Goal: Task Accomplishment & Management: Complete application form

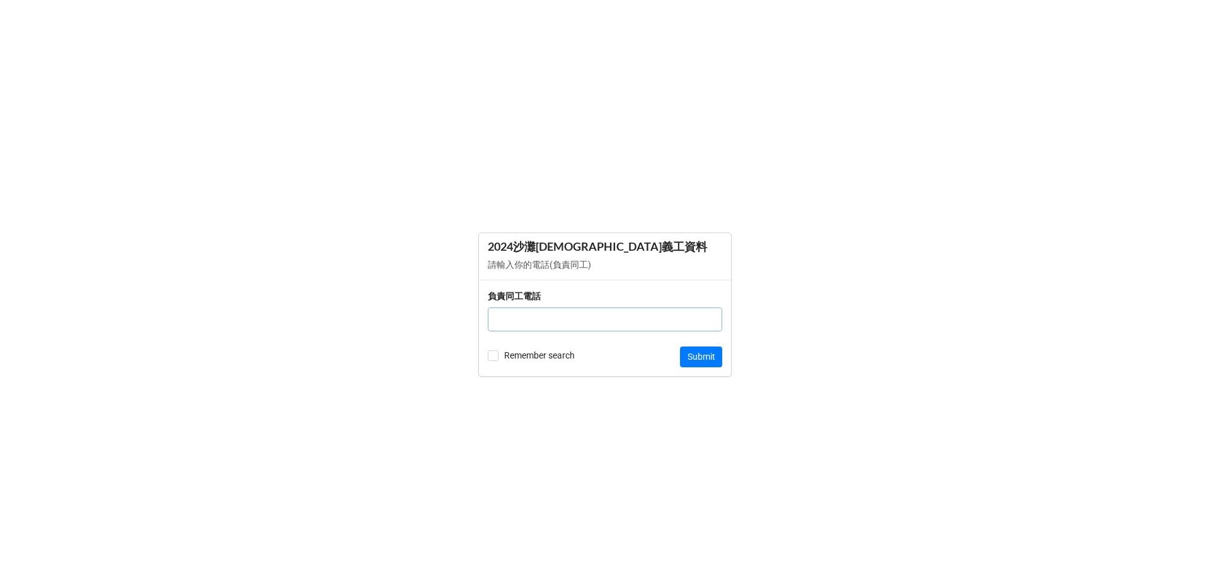
click at [315, 100] on form "2024沙灘浸禮 各團隊義工資料 請輸入你的電話(負責同工) 負責同工電話 Remember search Submit" at bounding box center [605, 304] width 1210 height 529
click at [578, 322] on input "text" at bounding box center [605, 320] width 235 height 24
click at [555, 323] on input "text" at bounding box center [605, 320] width 235 height 24
paste input "62787470"
type input "62787470"
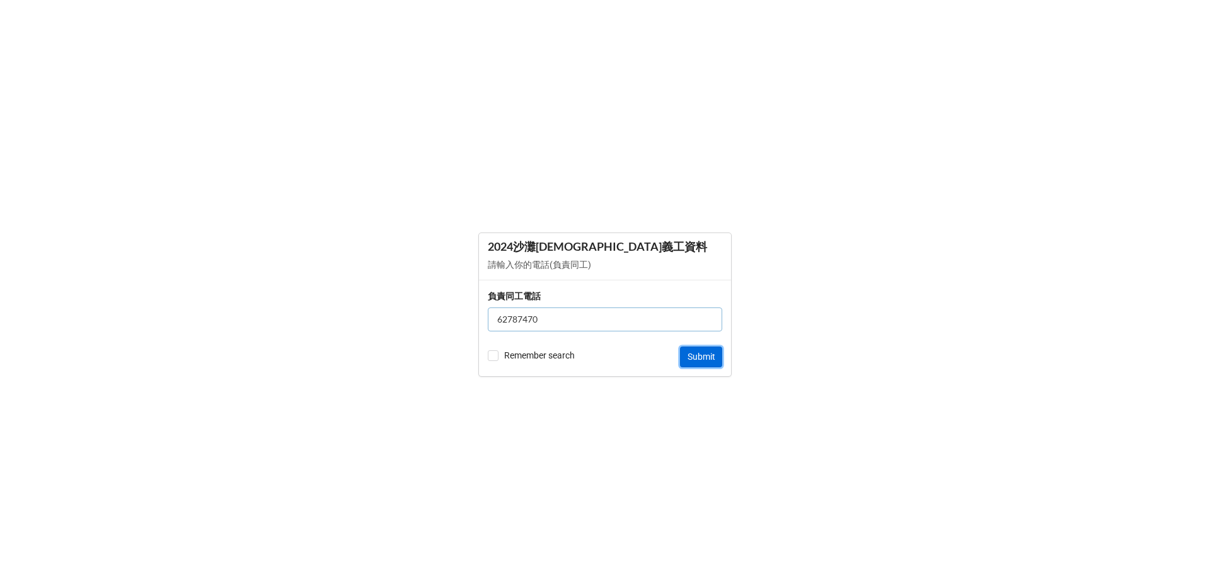
click at [697, 357] on button "Submit" at bounding box center [701, 357] width 42 height 21
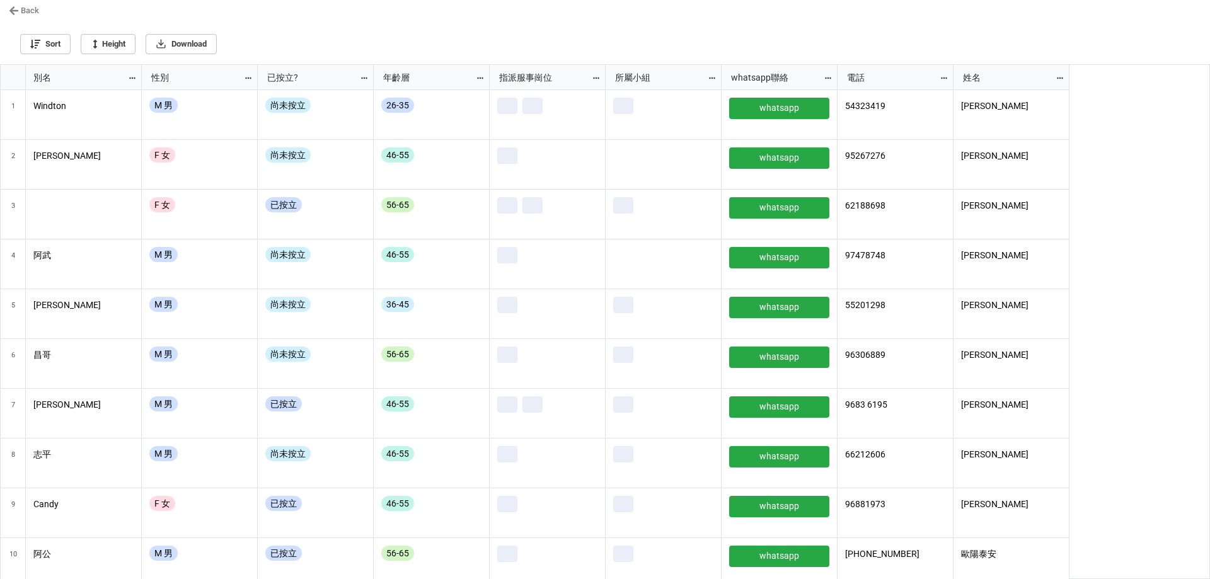
scroll to position [507, 1203]
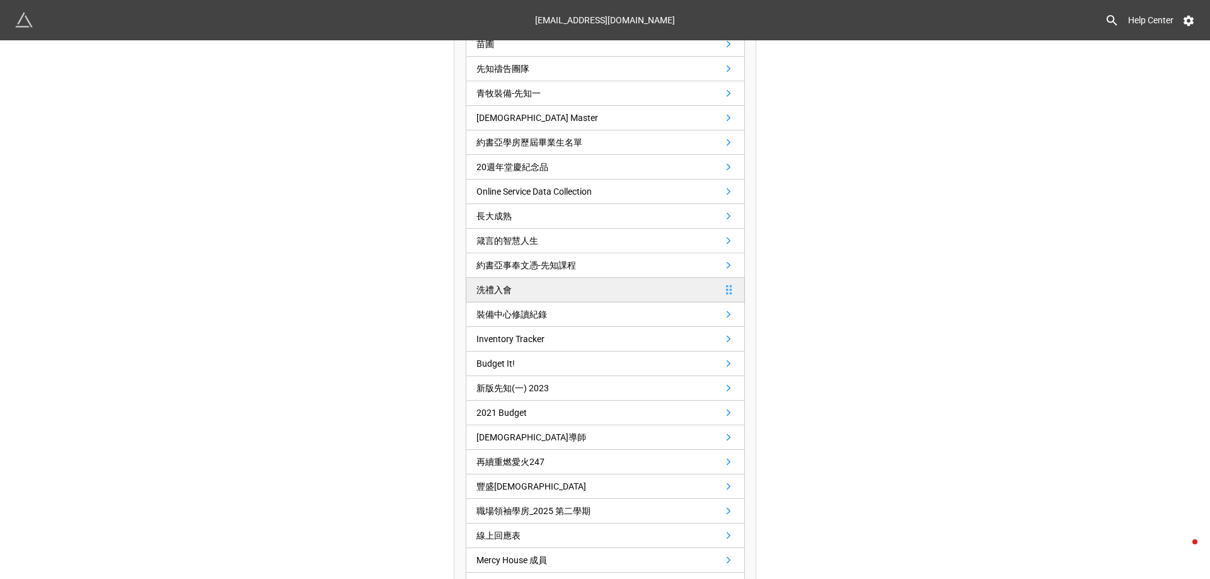
click at [630, 287] on link "洗禮入會" at bounding box center [605, 290] width 279 height 25
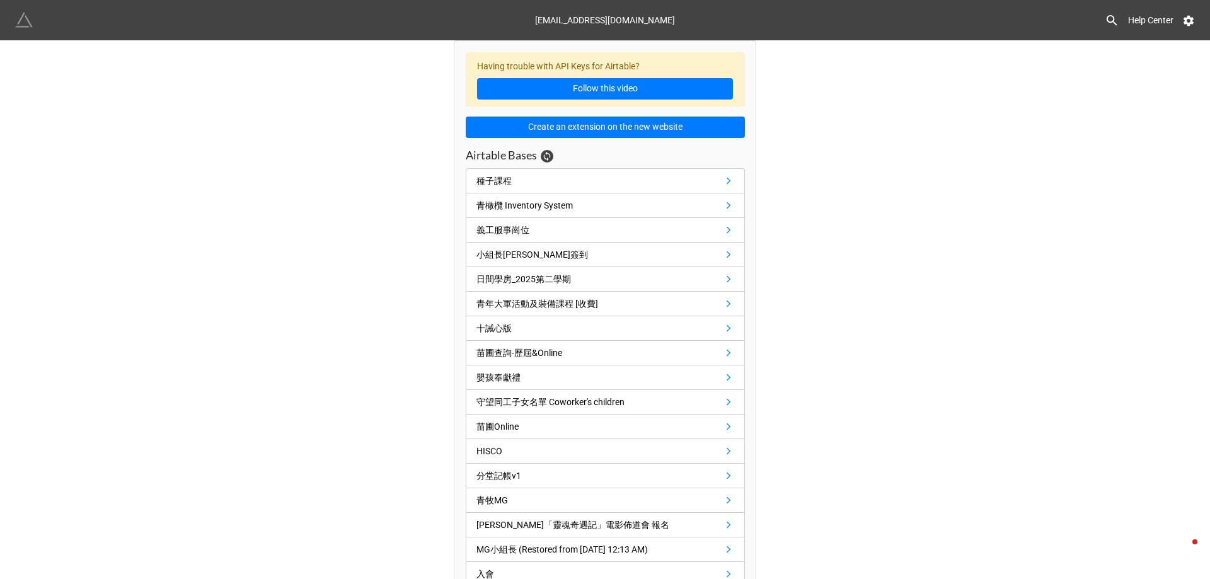
click at [16, 18] on img at bounding box center [24, 20] width 18 height 18
click at [548, 159] on icon at bounding box center [547, 156] width 10 height 10
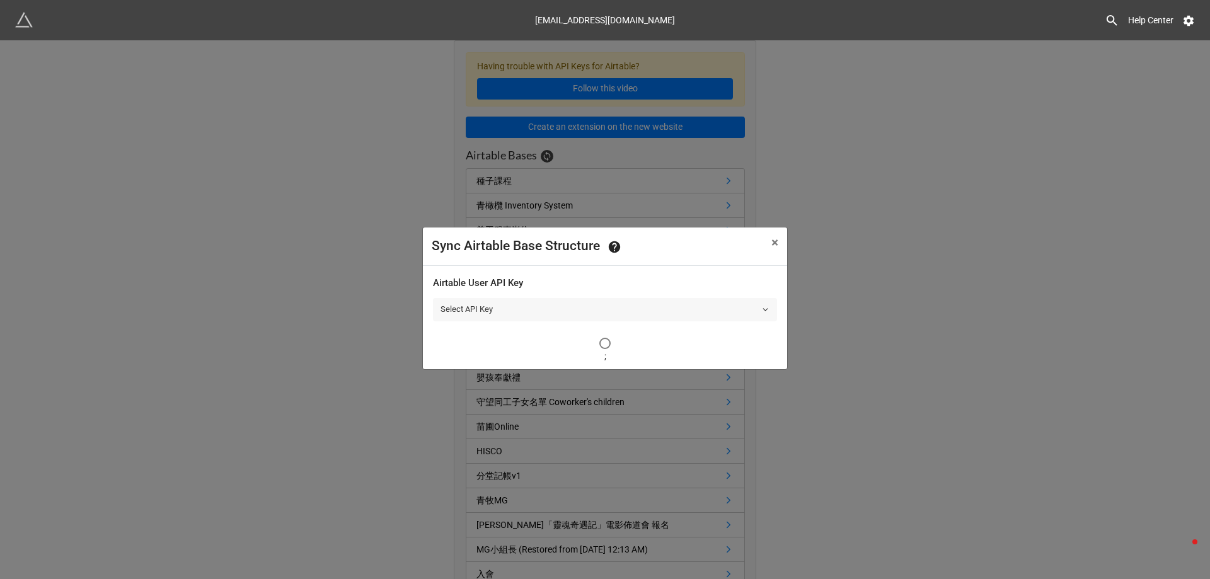
click at [553, 313] on link "Select API Key" at bounding box center [605, 309] width 344 height 23
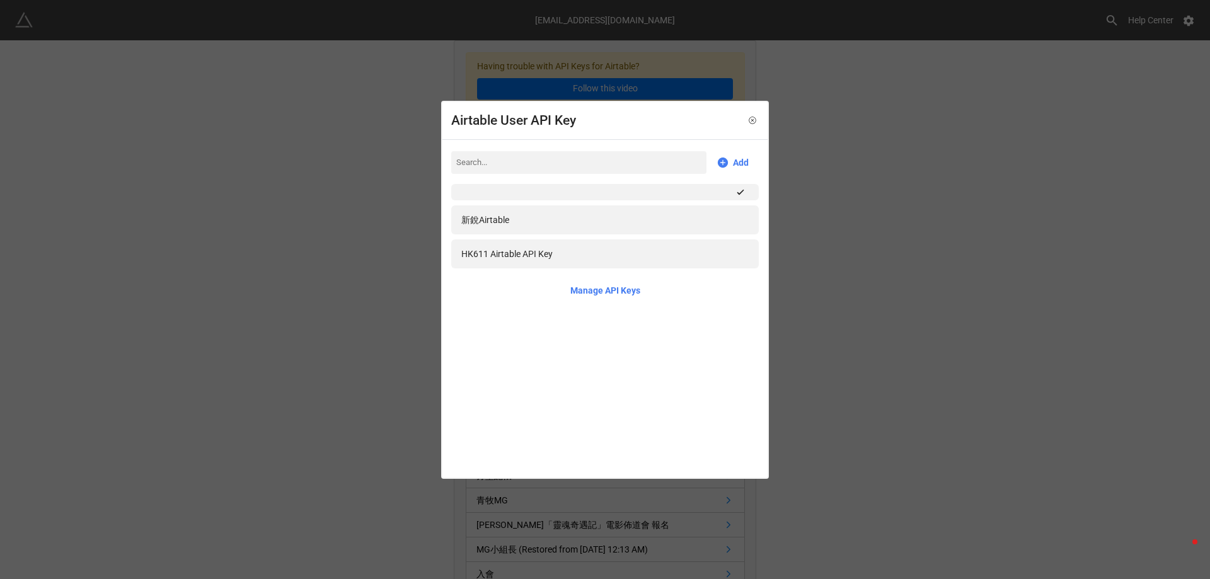
click at [738, 119] on div "Airtable User API Key" at bounding box center [605, 121] width 325 height 38
click at [748, 119] on icon at bounding box center [752, 120] width 9 height 9
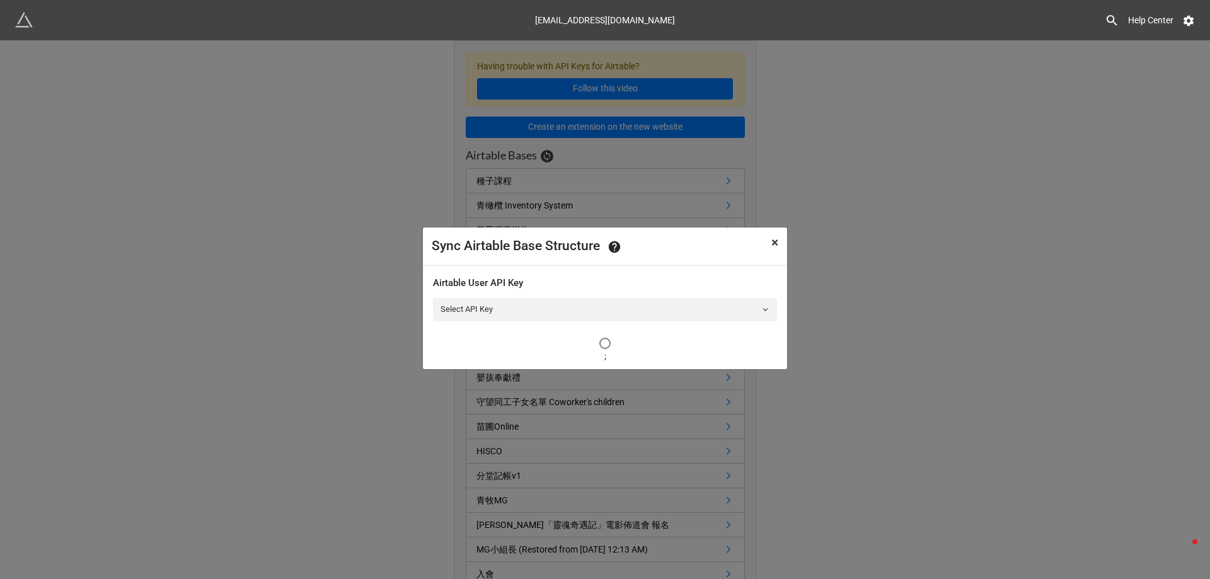
click at [775, 241] on span "×" at bounding box center [775, 242] width 7 height 15
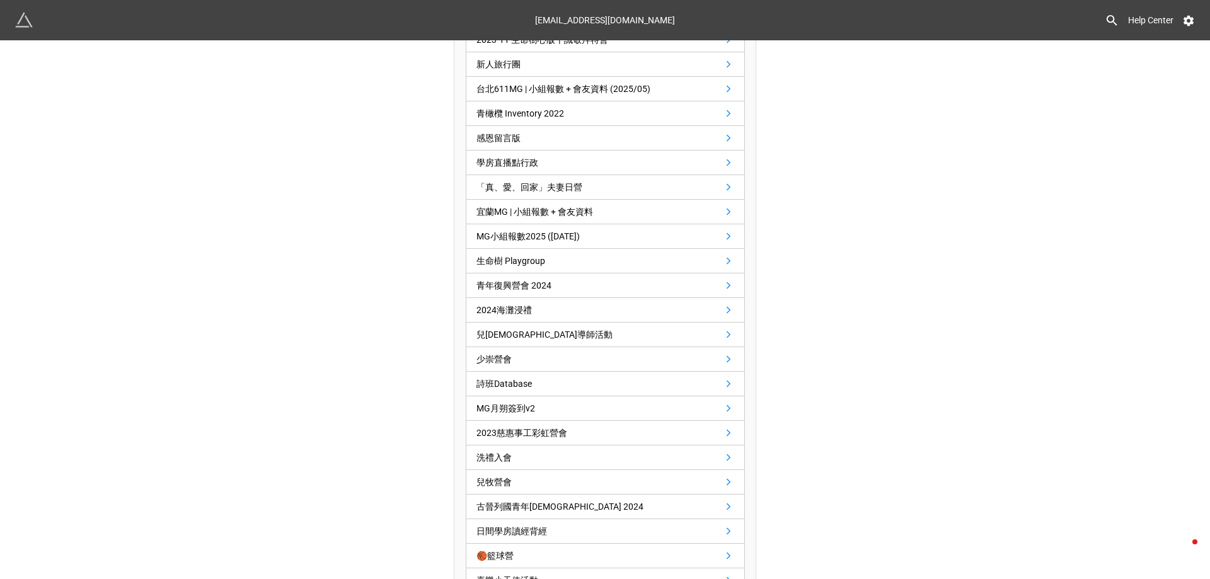
scroll to position [1720, 0]
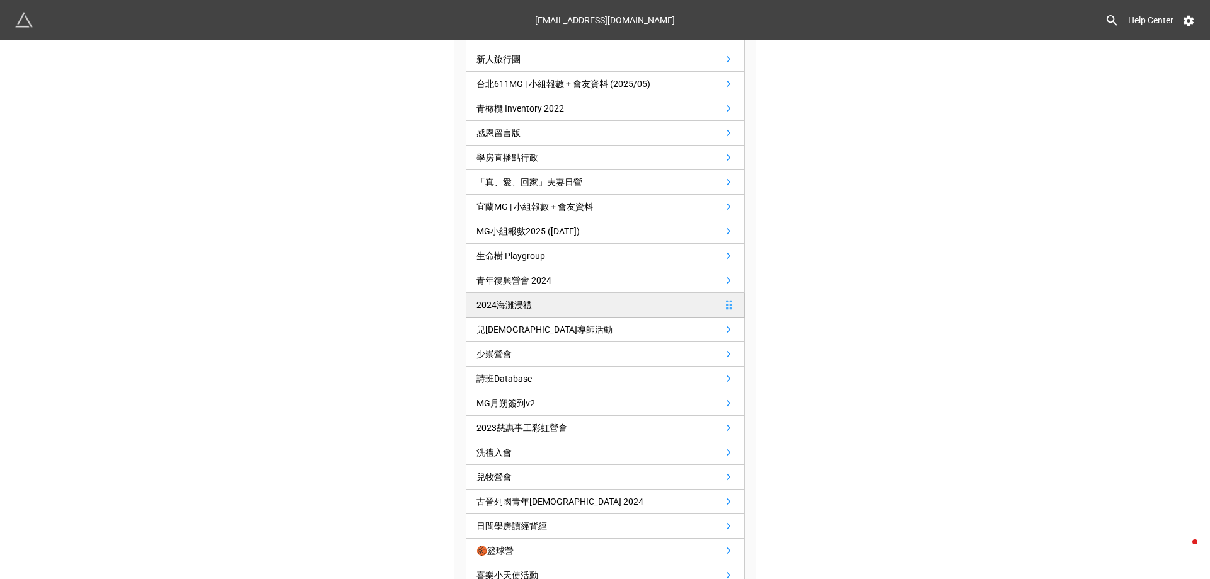
click at [557, 303] on link "2024海灘浸禮" at bounding box center [605, 305] width 279 height 25
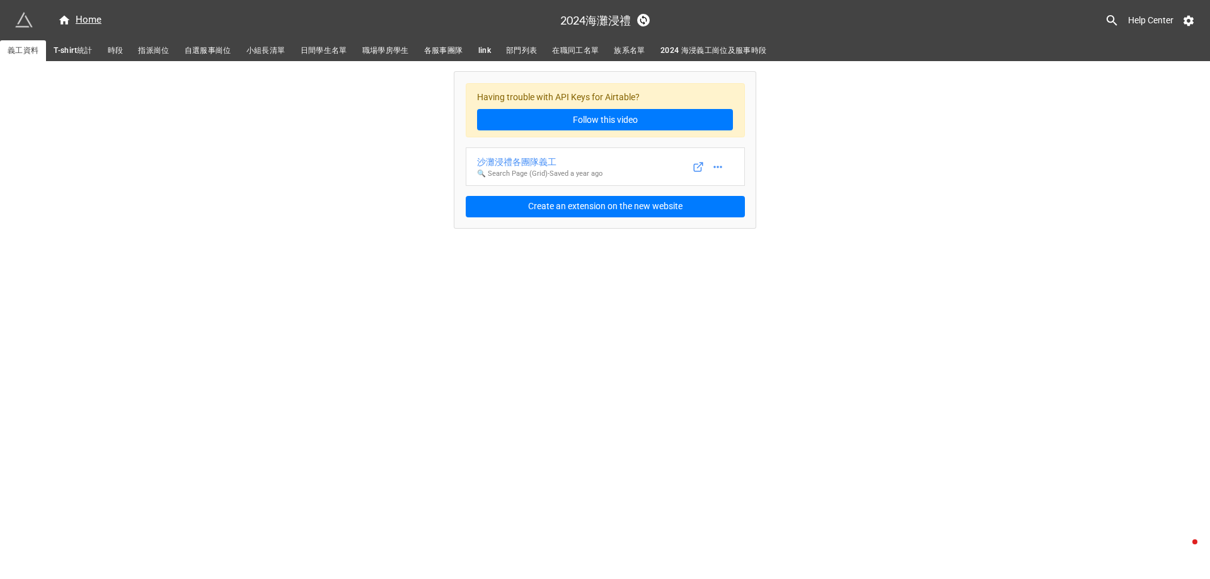
click at [557, 303] on div "Home 2024海灘浸禮 Help Center 義工資料 T-shirt統計 時段 指派崗位 自選服事崗位 小組長清單 日間學生名單 職場學房學生 各服事…" at bounding box center [605, 289] width 1210 height 579
click at [644, 17] on icon at bounding box center [644, 20] width 7 height 9
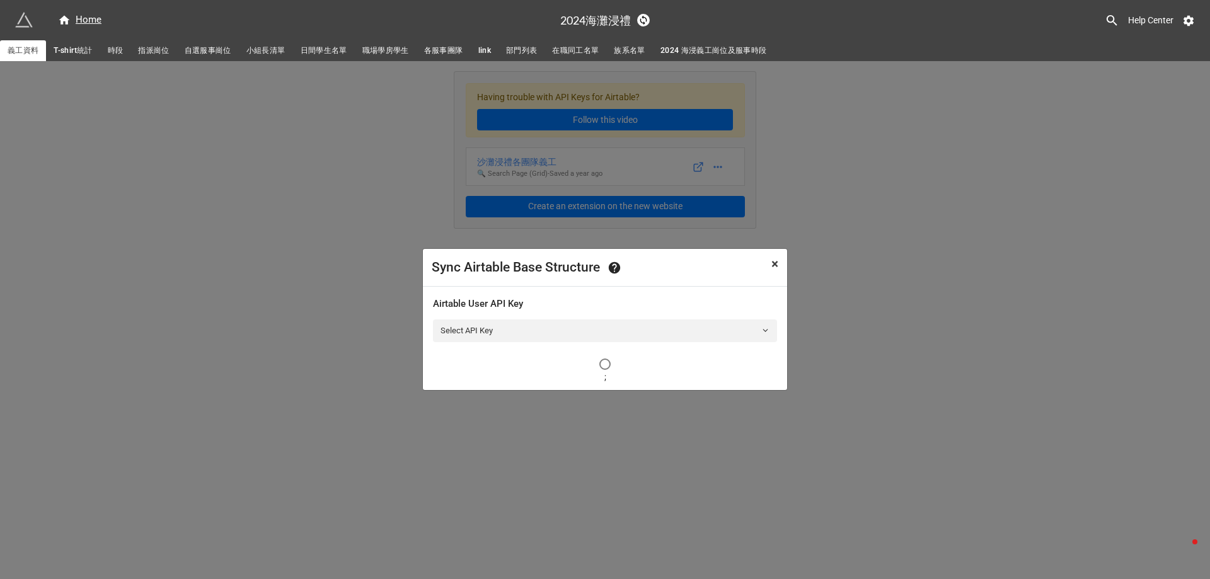
click at [775, 262] on span "×" at bounding box center [775, 264] width 7 height 15
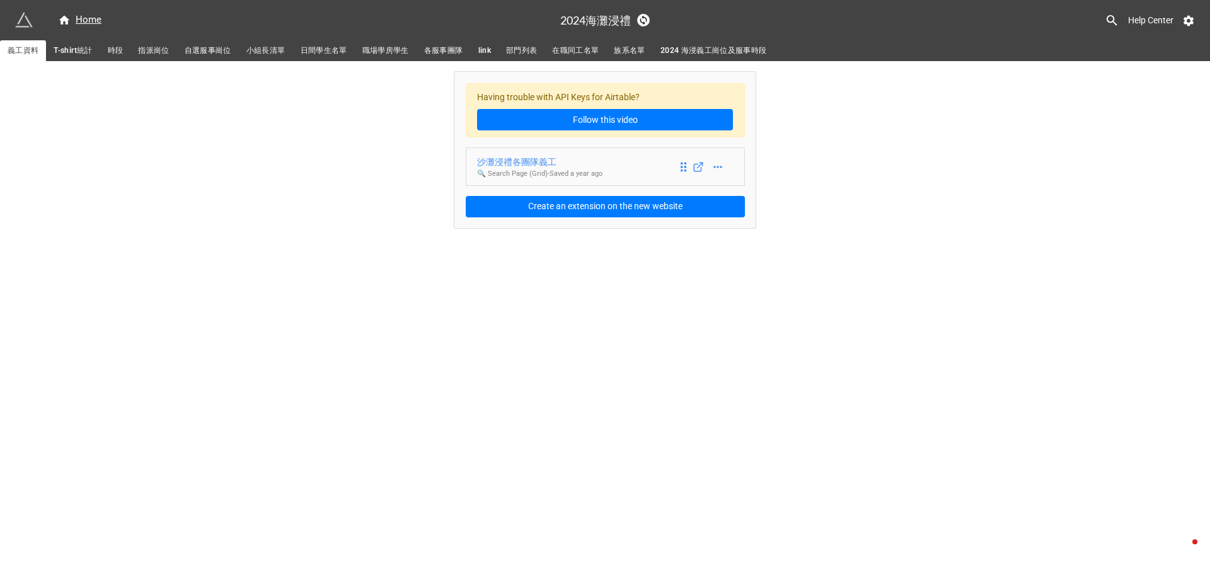
click at [530, 160] on div "沙灘浸禮各團隊義工" at bounding box center [539, 162] width 125 height 14
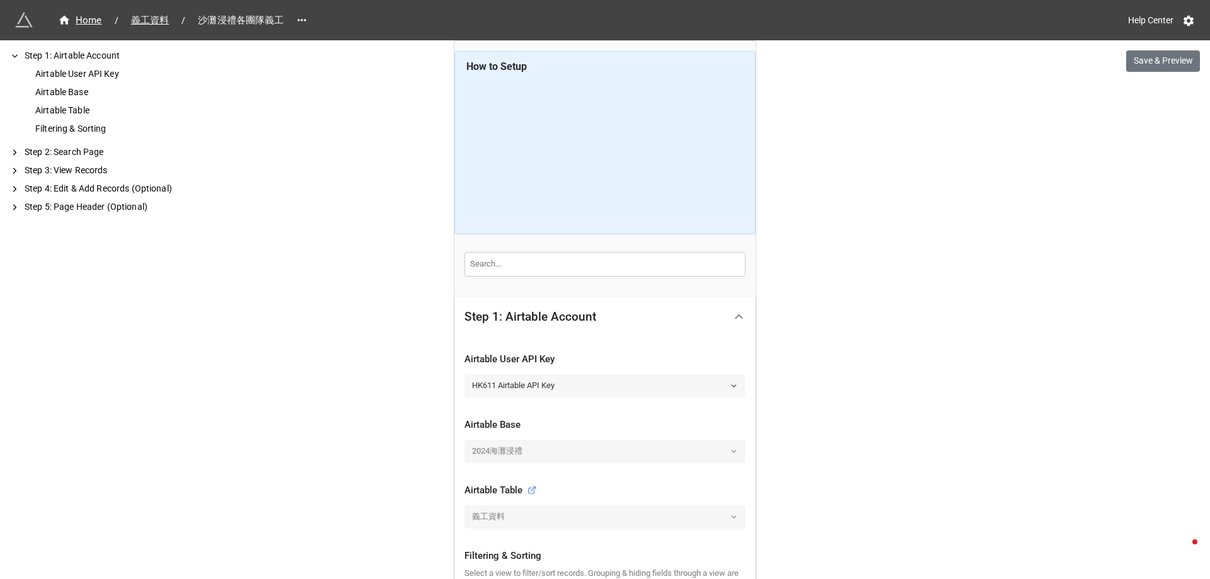
click at [543, 380] on link "HK611 Airtable API Key" at bounding box center [605, 385] width 281 height 23
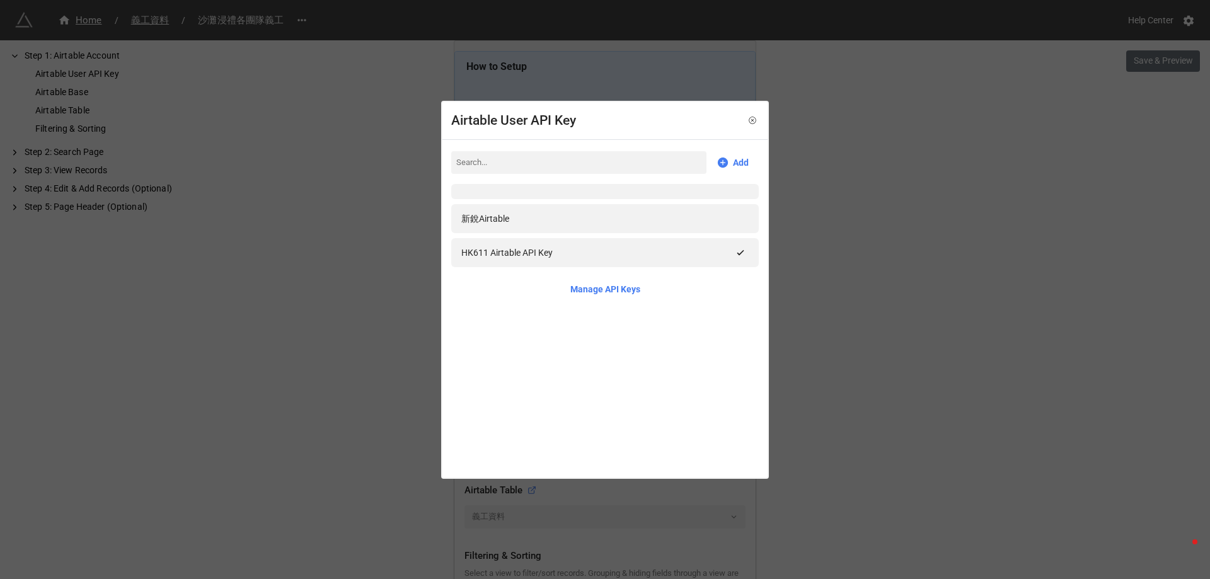
click at [357, 371] on div "Airtable User API Key Add 新銳Airtable HK611 Airtable API Key Manage API Keys" at bounding box center [605, 289] width 1210 height 579
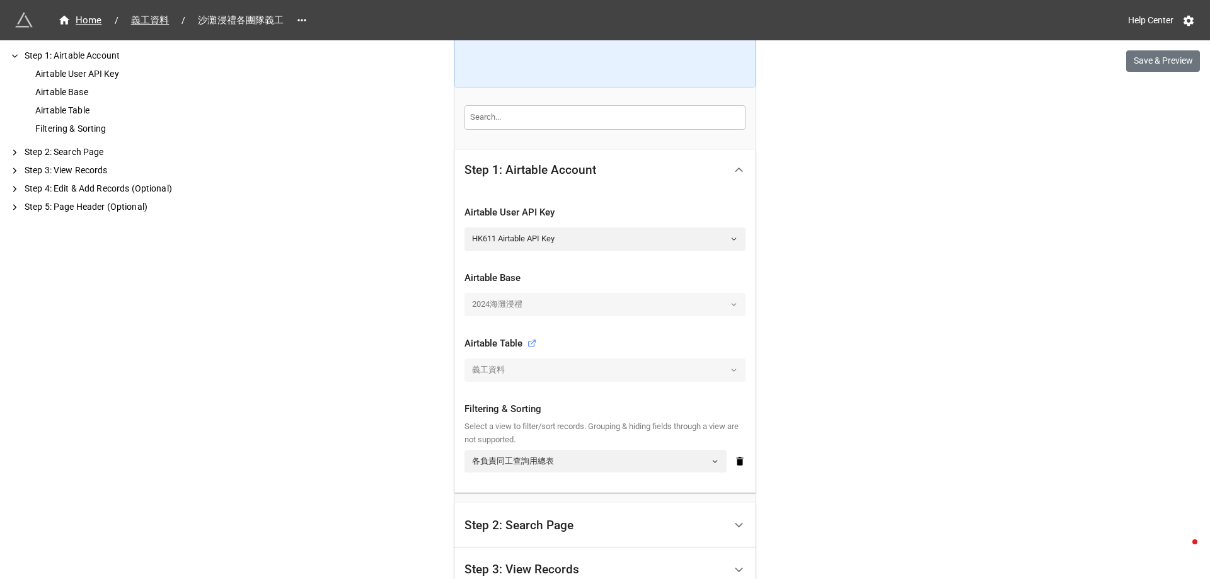
scroll to position [189, 0]
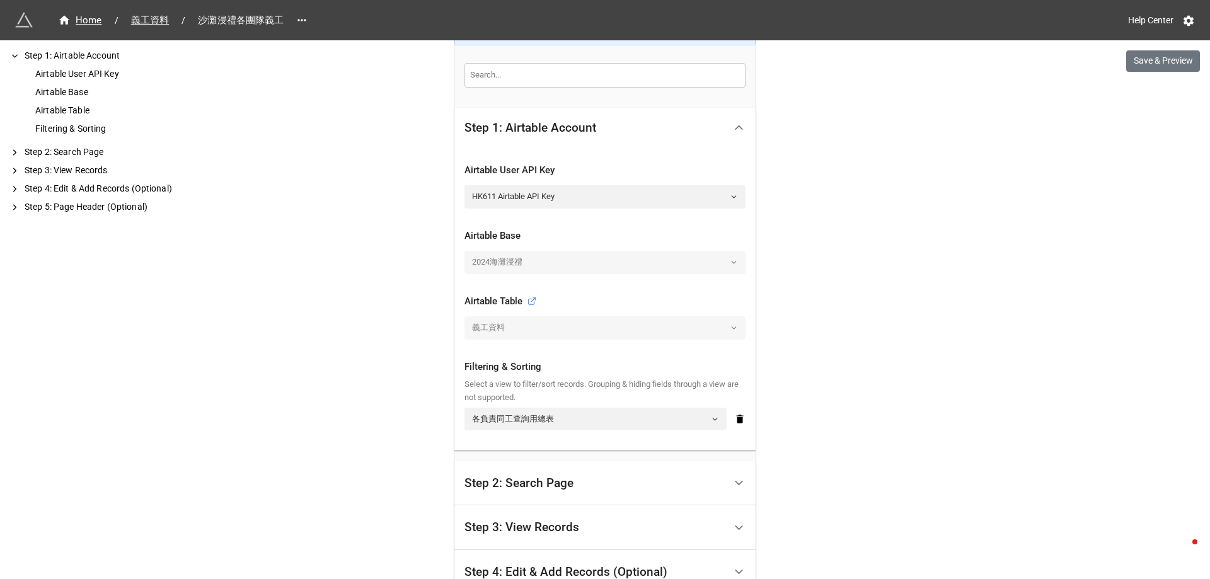
click at [527, 296] on div "Airtable Table" at bounding box center [501, 301] width 72 height 15
click at [528, 303] on icon at bounding box center [532, 301] width 9 height 9
click at [561, 258] on div "2024海灘浸禮" at bounding box center [605, 262] width 281 height 23
click at [562, 265] on div "2024海灘浸禮" at bounding box center [605, 262] width 281 height 23
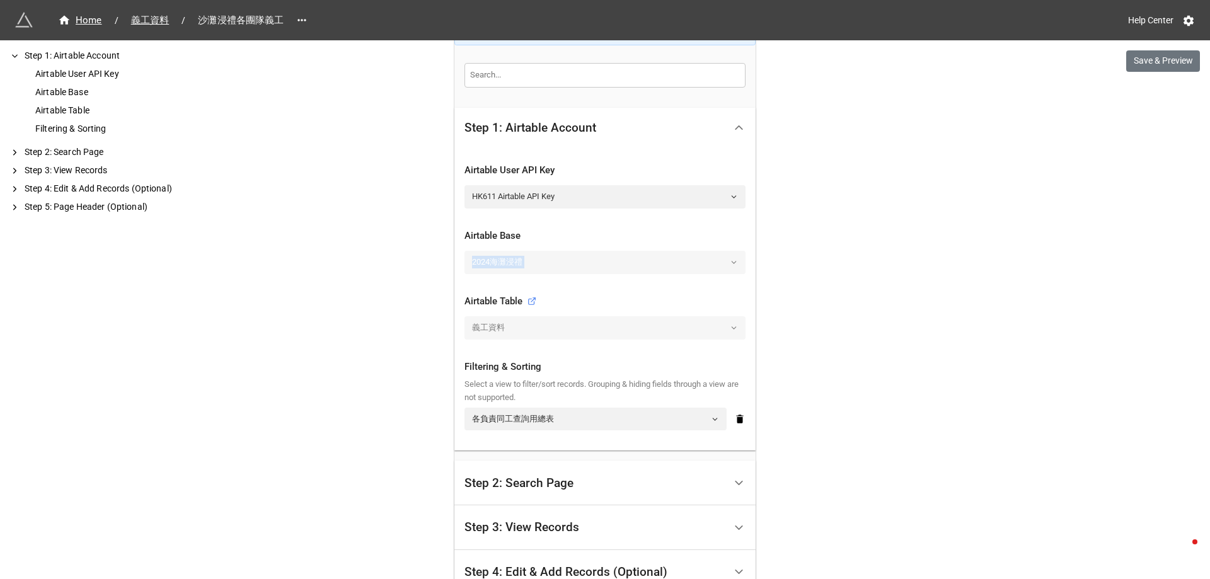
click at [562, 265] on div "2024海灘浸禮" at bounding box center [605, 262] width 281 height 23
click at [637, 481] on div "Step 2: Search Page" at bounding box center [595, 483] width 260 height 30
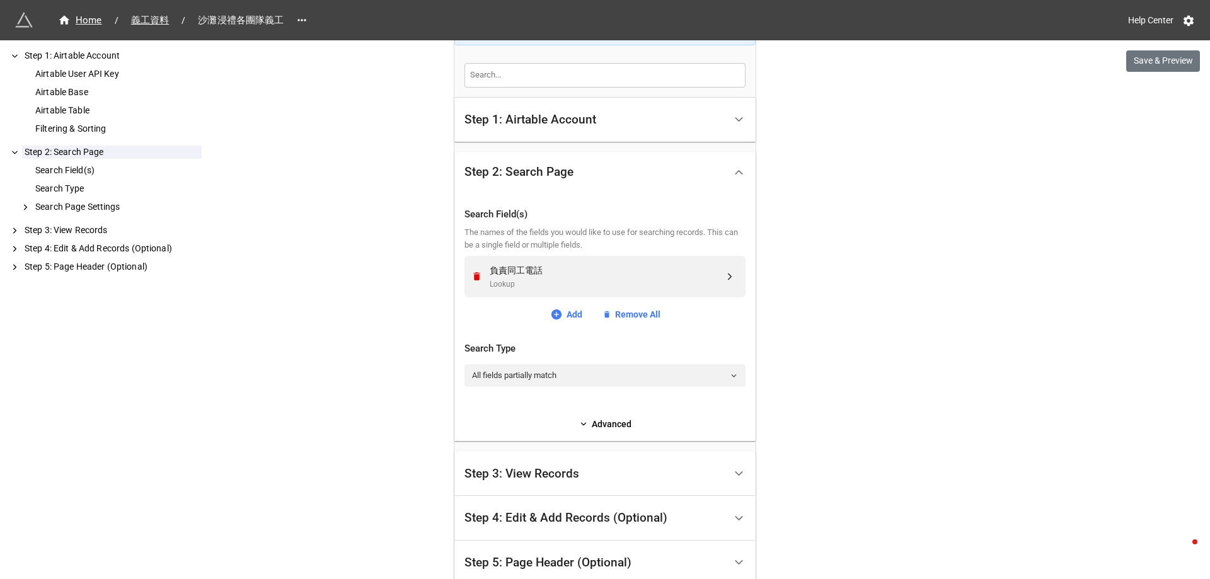
click at [637, 481] on div "Step 3: View Records" at bounding box center [595, 474] width 260 height 30
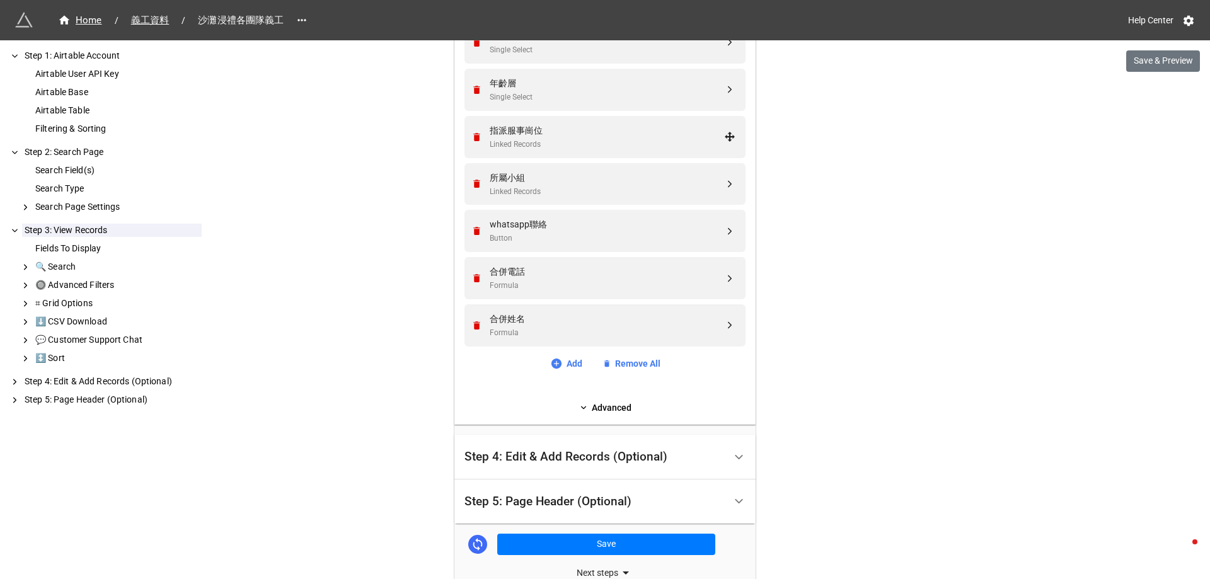
scroll to position [567, 0]
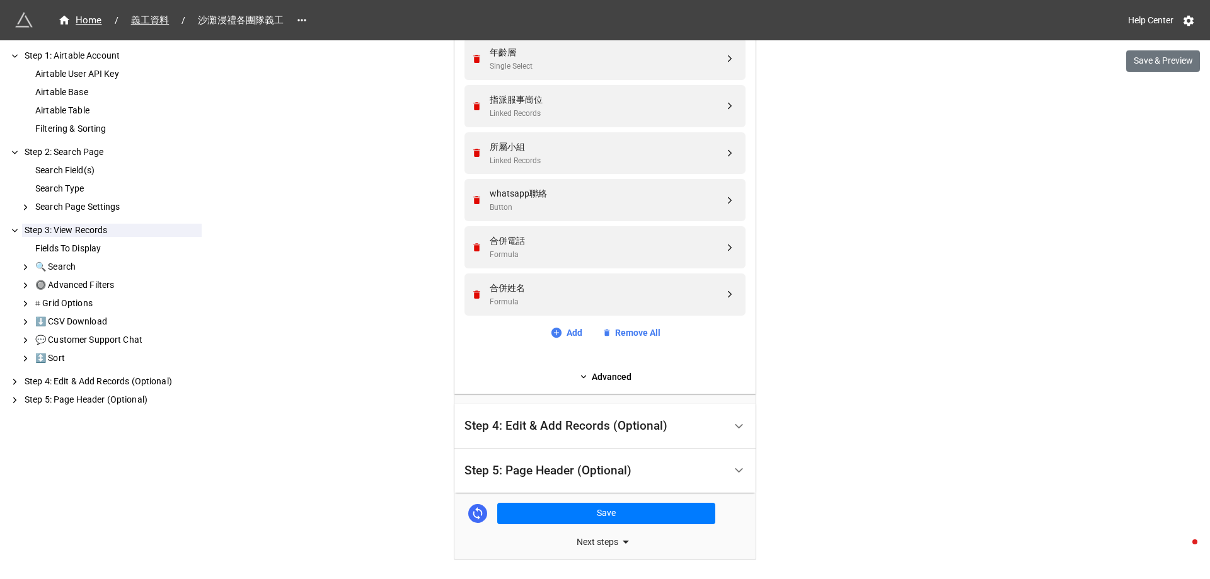
click at [634, 421] on div "Step 4: Edit & Add Records (Optional)" at bounding box center [566, 426] width 203 height 13
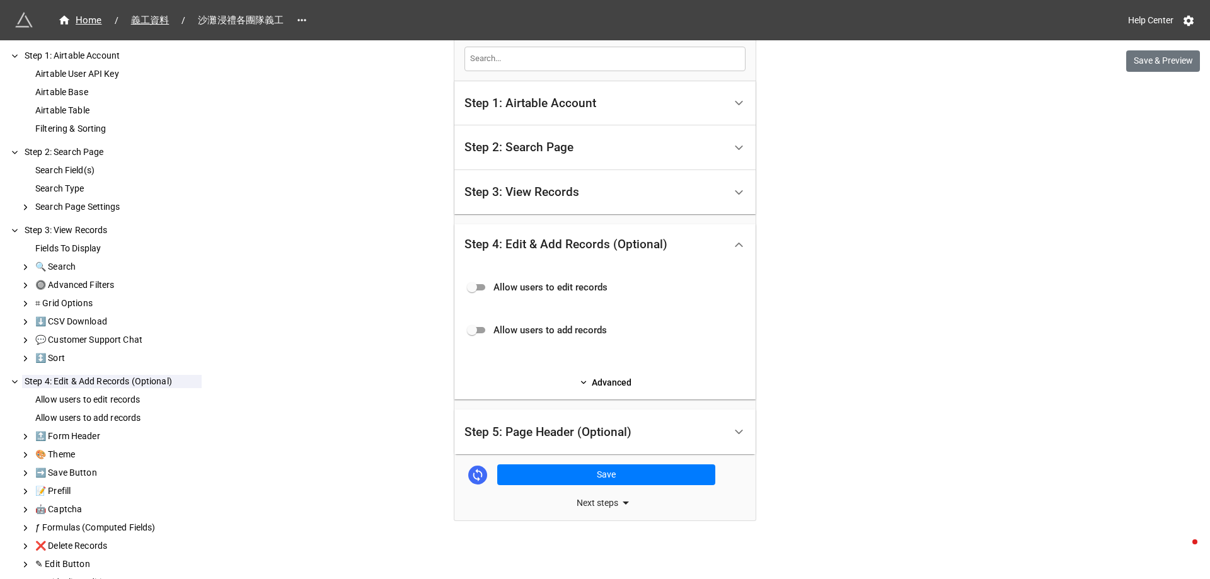
scroll to position [209, 0]
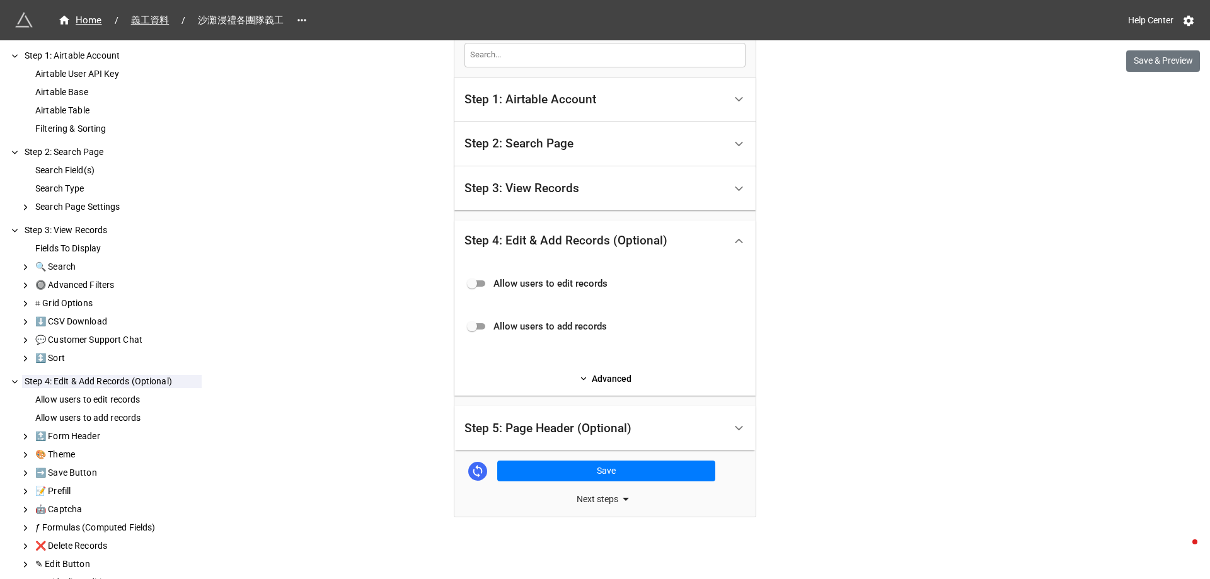
click at [607, 506] on div "Next steps" at bounding box center [605, 499] width 301 height 15
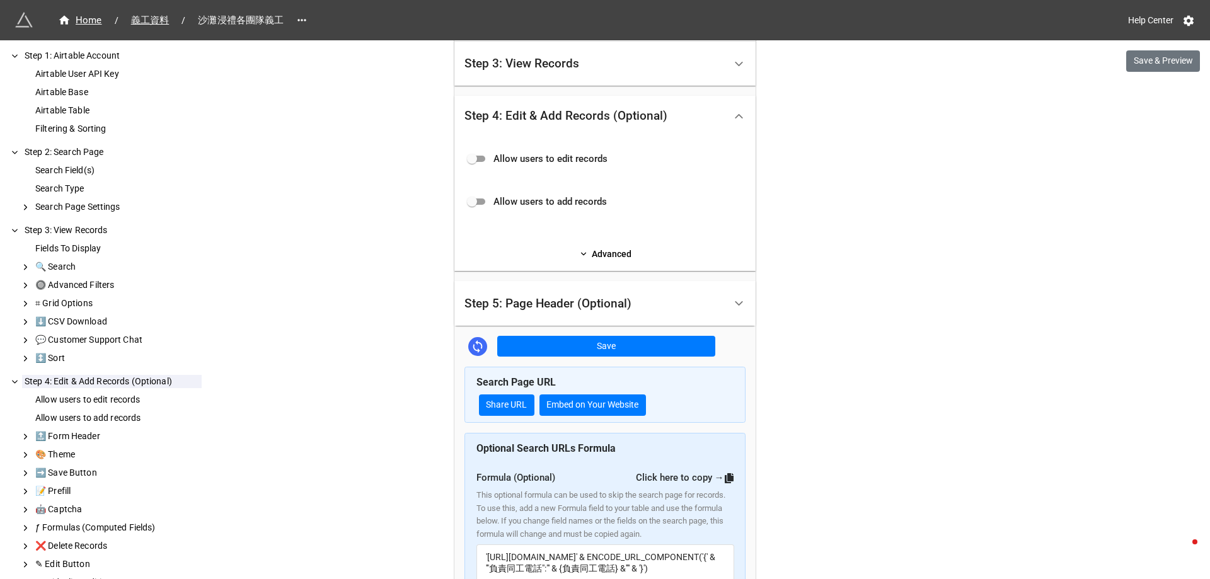
scroll to position [461, 0]
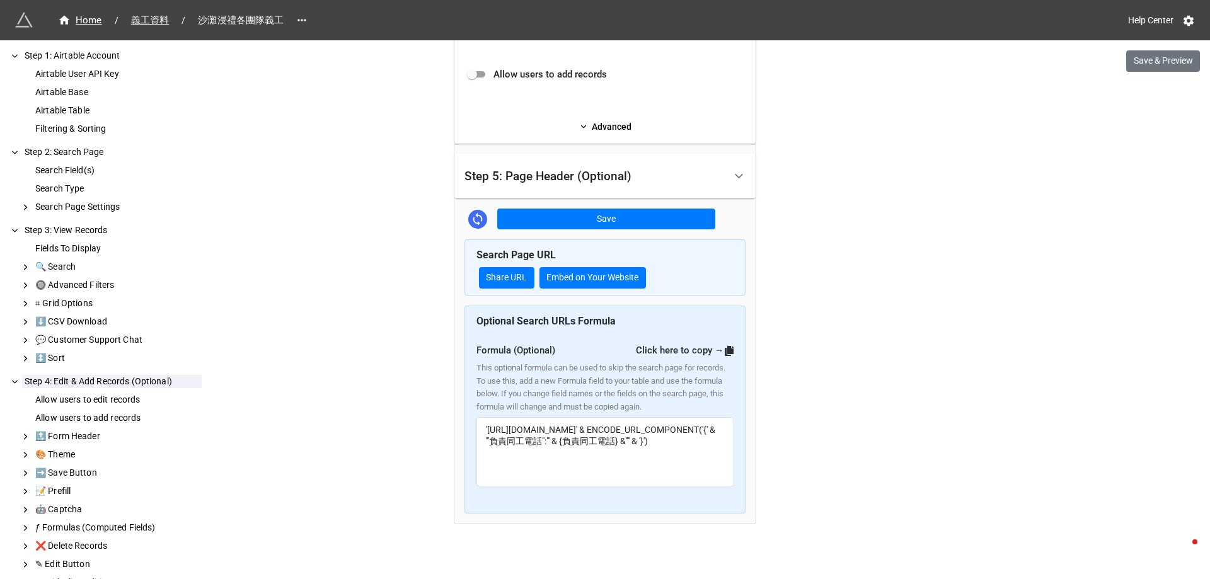
click at [517, 267] on div "Search Page URL Share URL Embed on Your Website" at bounding box center [605, 268] width 281 height 56
click at [516, 279] on link "Share URL" at bounding box center [506, 277] width 55 height 21
click at [915, 296] on div "Home / 義工資料 / 沙灘浸禮各團隊義工 Help Center Save & Preview How to Setup Step 1: Airtabl…" at bounding box center [605, 63] width 1210 height 1048
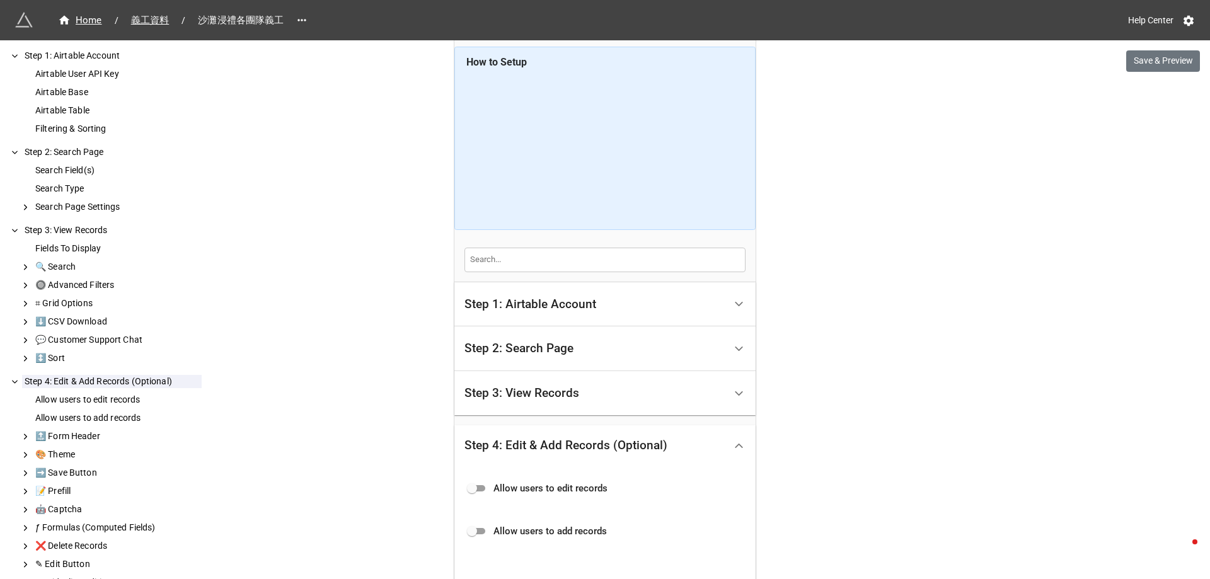
scroll to position [0, 0]
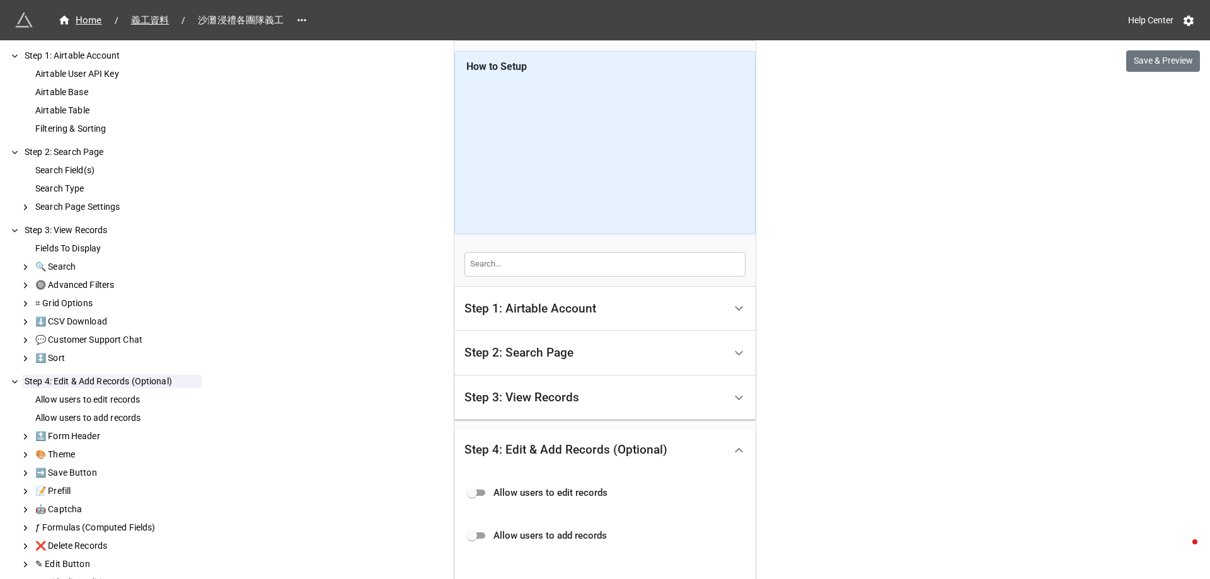
click at [553, 303] on div "Step 1: Airtable Account" at bounding box center [531, 309] width 132 height 13
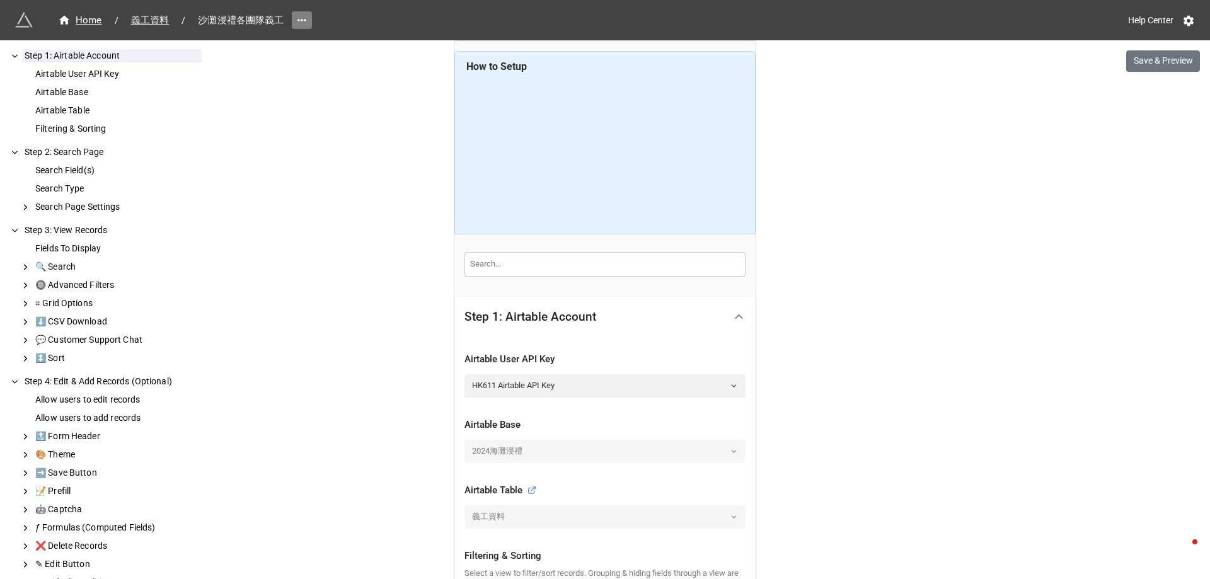
click at [302, 20] on icon at bounding box center [302, 20] width 13 height 13
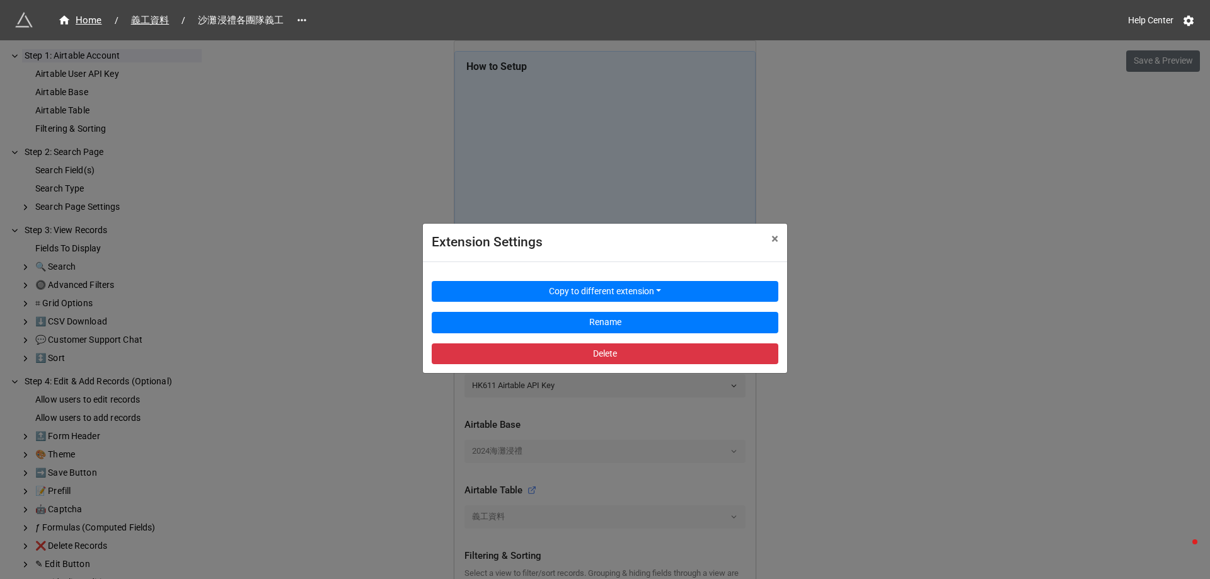
click at [246, 298] on div "Extension Settings × Close Copy to different extension Rename Delete" at bounding box center [605, 329] width 1210 height 579
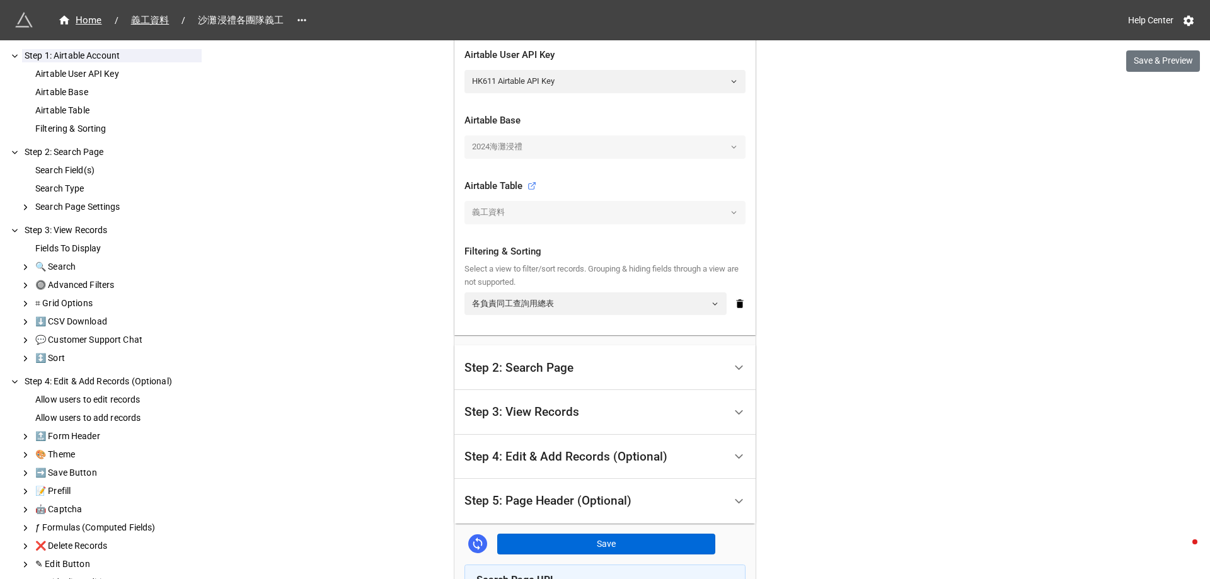
scroll to position [378, 0]
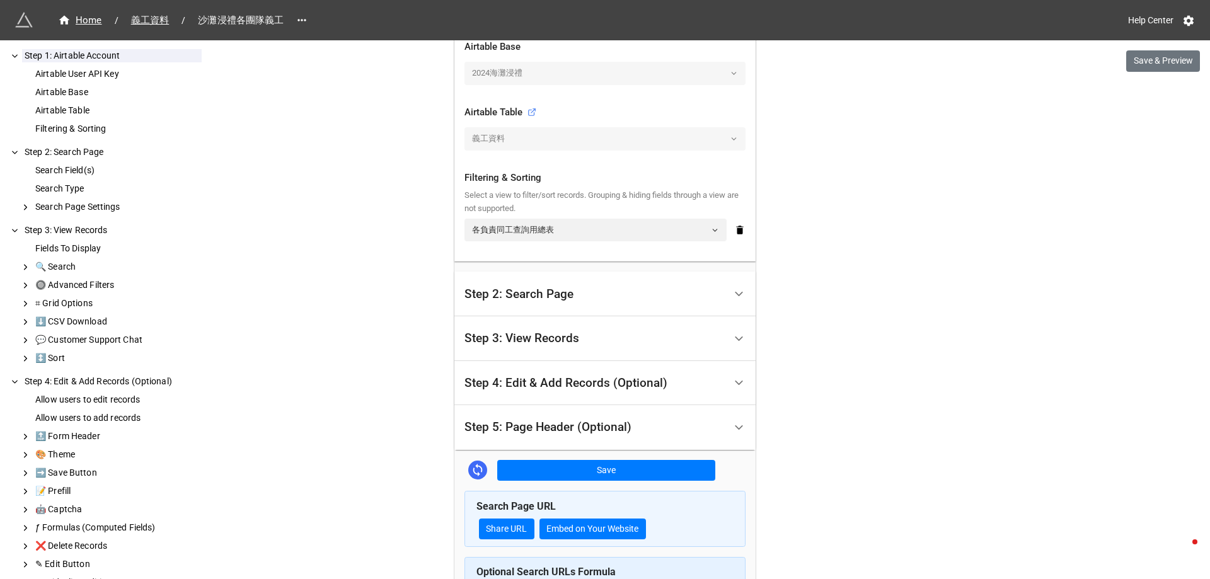
click at [544, 339] on div "Step 3: View Records" at bounding box center [522, 338] width 115 height 13
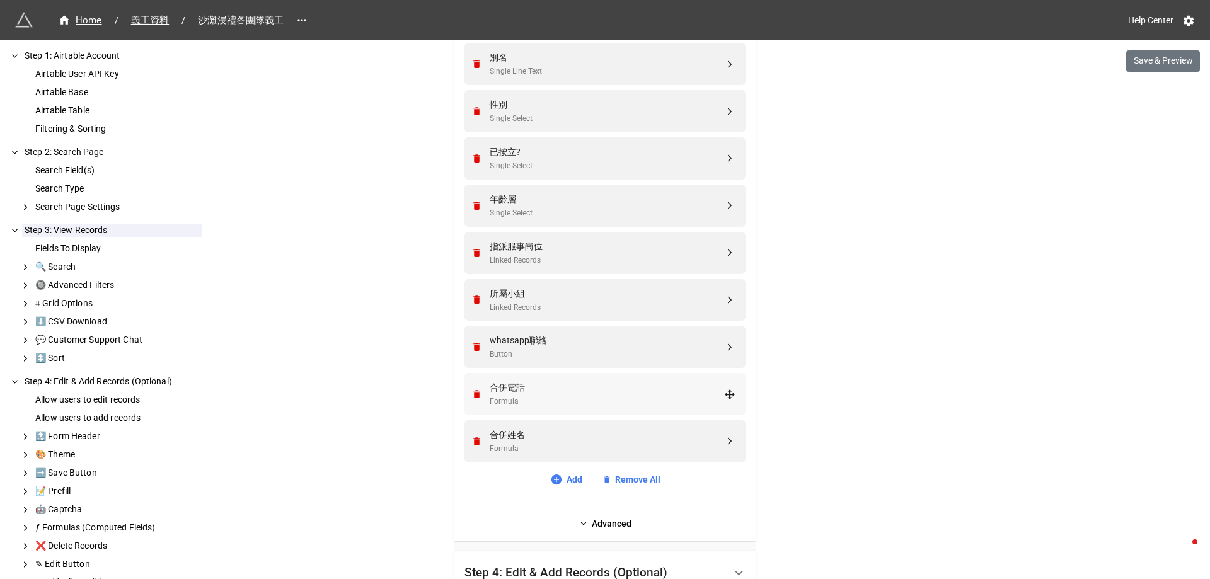
scroll to position [709, 0]
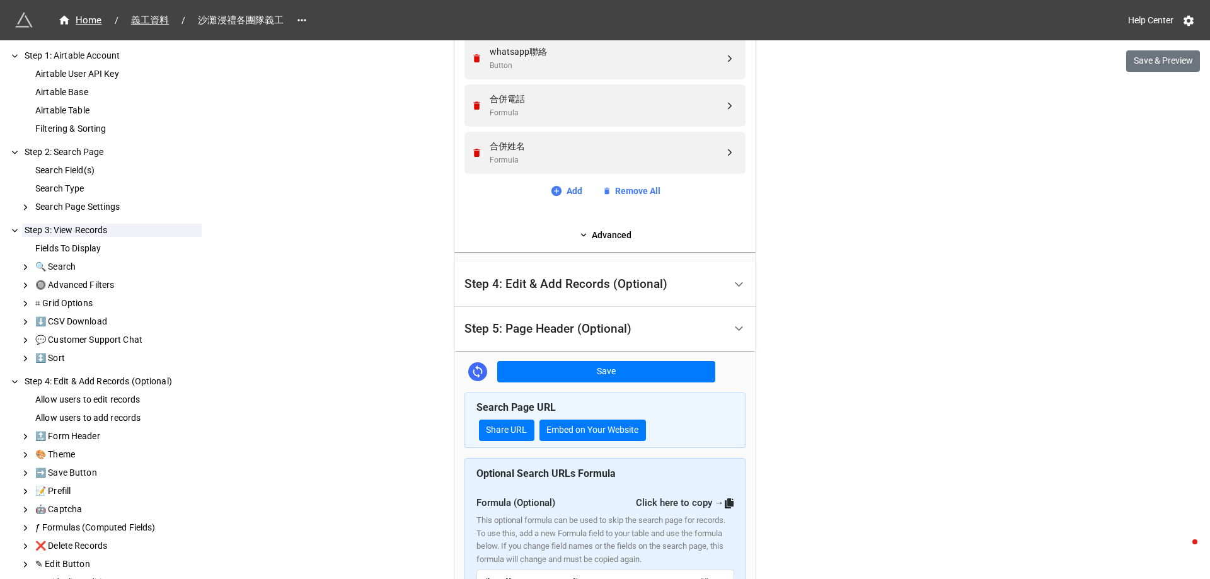
click at [566, 240] on link "Advanced" at bounding box center [605, 235] width 281 height 14
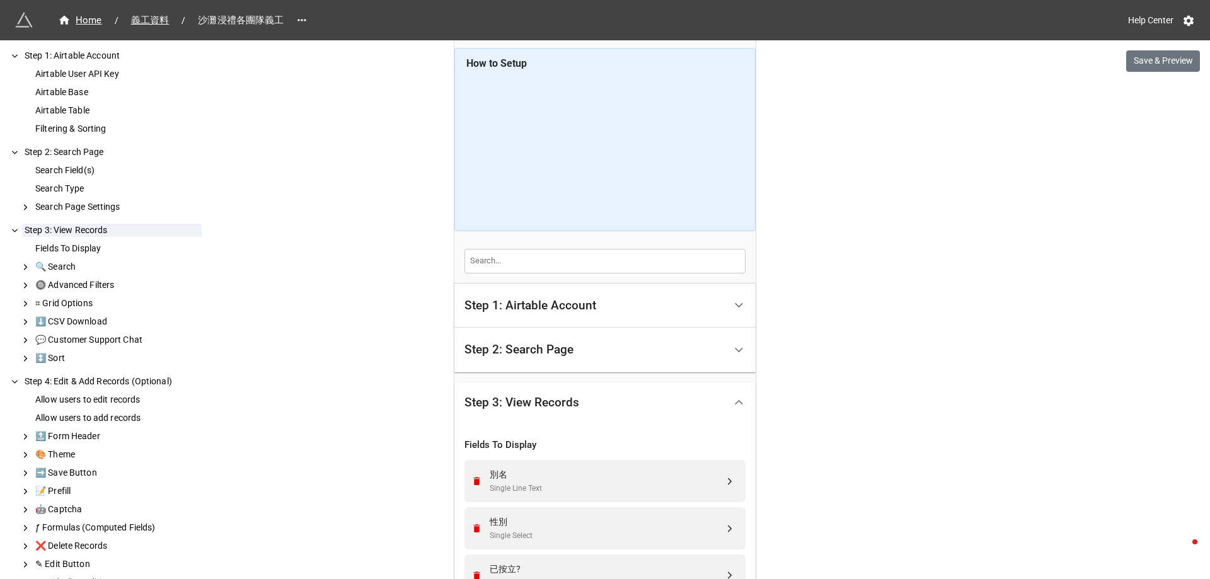
scroll to position [0, 0]
click at [557, 337] on div "Step 2: Search Page" at bounding box center [605, 353] width 301 height 45
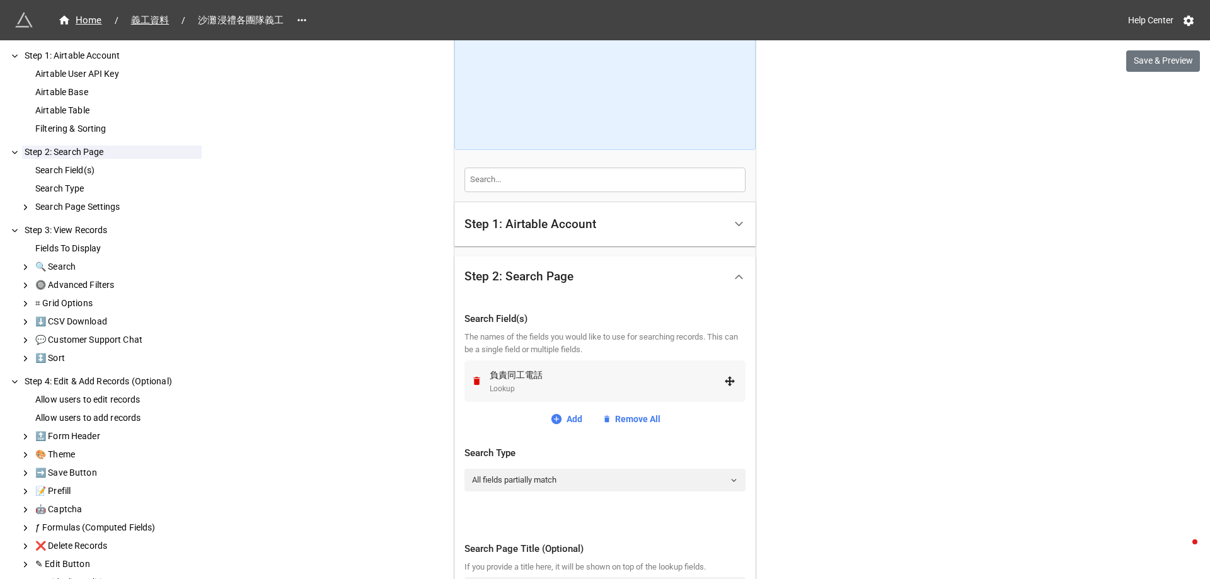
scroll to position [315, 0]
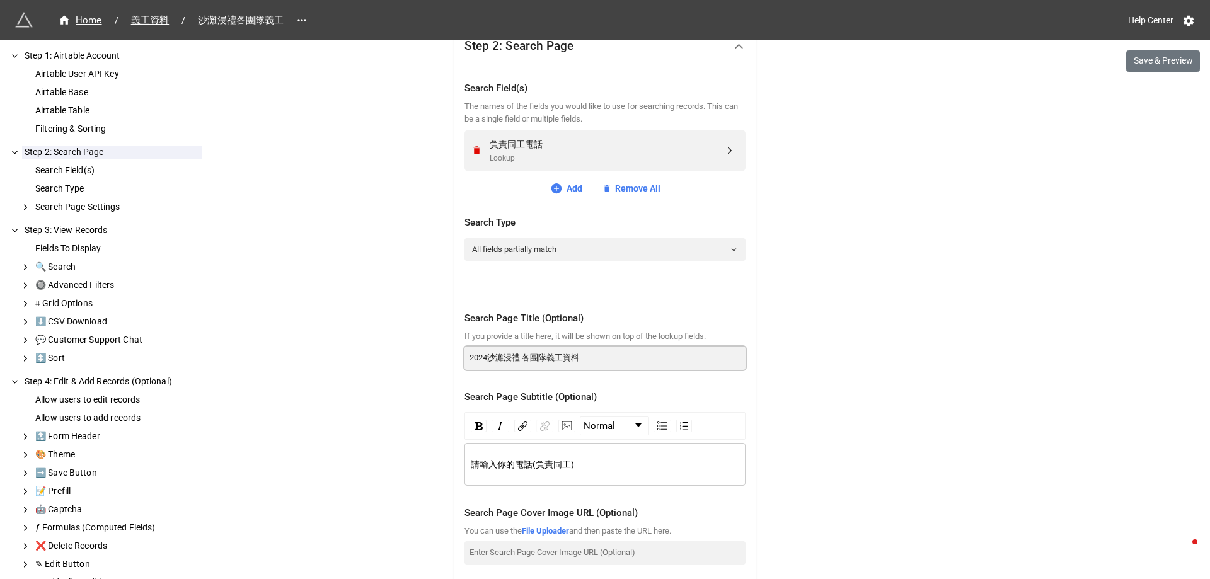
click at [480, 358] on input "2024沙灘[DEMOGRAPHIC_DATA]義工資料" at bounding box center [605, 358] width 281 height 23
type input "沙灘浸禮 各團隊義工資料"
click at [948, 458] on div "Home / 義工資料 / 沙灘浸禮各團隊義工 Help Center Save & Preview How to Setup Step 1: Airtabl…" at bounding box center [605, 488] width 1210 height 1606
click at [889, 296] on div "Home / 義工資料 / 沙灘浸禮各團隊義工 Help Center Save & Preview How to Setup Step 1: Airtabl…" at bounding box center [605, 488] width 1210 height 1606
click at [1151, 60] on button "Save & Preview" at bounding box center [1164, 60] width 74 height 21
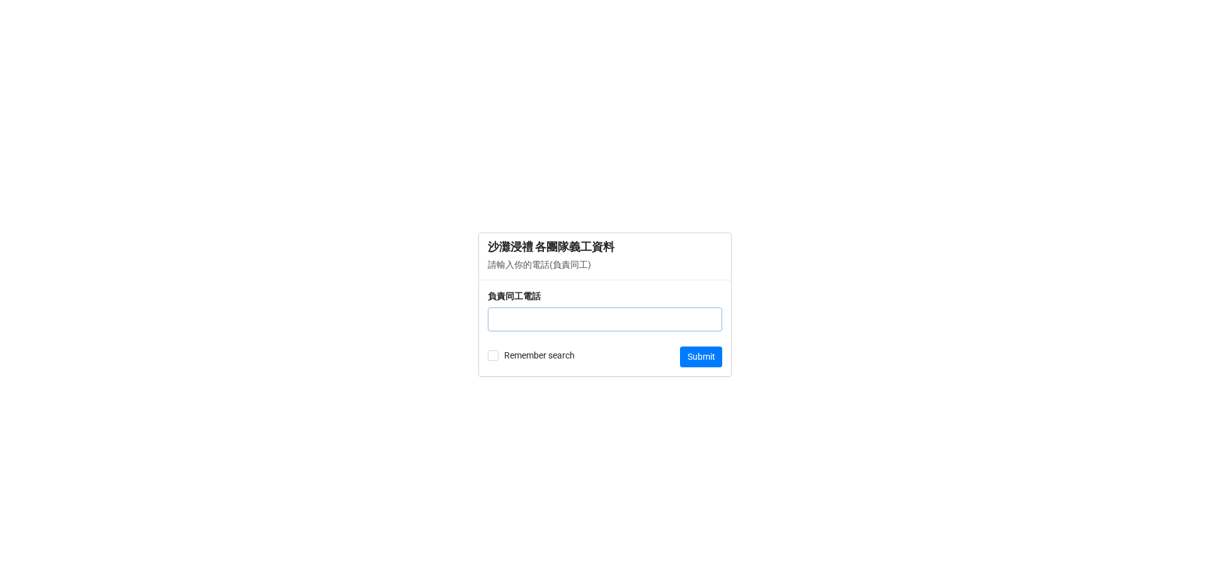
click at [548, 332] on div "負責同工電話" at bounding box center [605, 315] width 235 height 52
click at [552, 323] on input "text" at bounding box center [605, 320] width 235 height 24
paste input "98366149"
type input "98366149"
click at [709, 348] on button "Submit" at bounding box center [701, 357] width 42 height 21
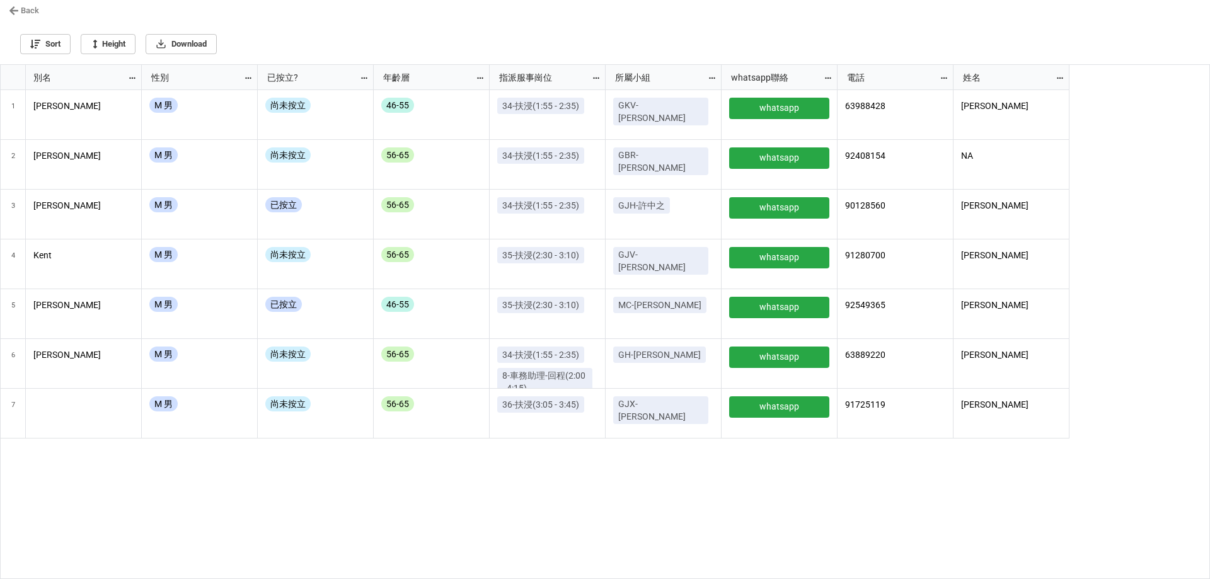
scroll to position [7, 7]
